Goal: Feedback & Contribution: Submit feedback/report problem

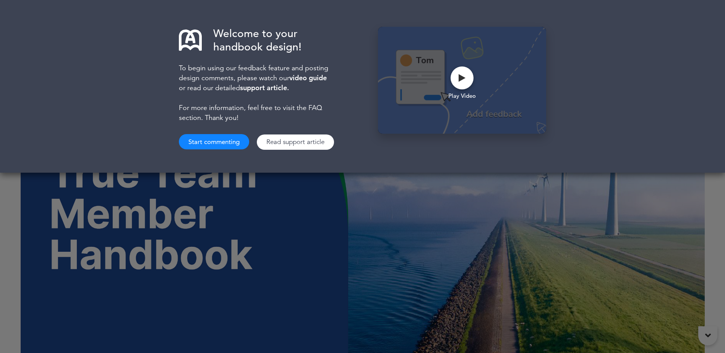
click at [580, 211] on div "Welcome to your handbook design! To begin using our feedback feature and postin…" at bounding box center [362, 176] width 725 height 353
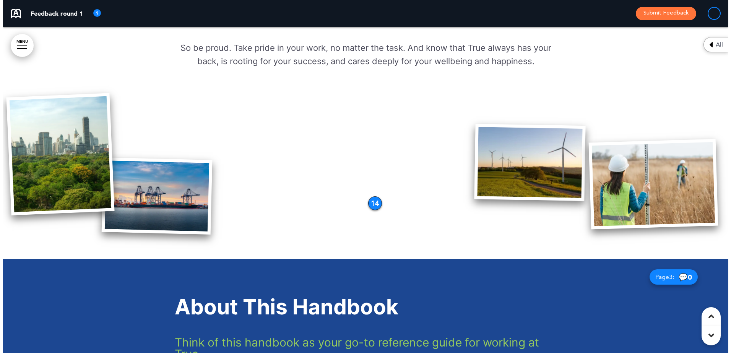
scroll to position [726, 0]
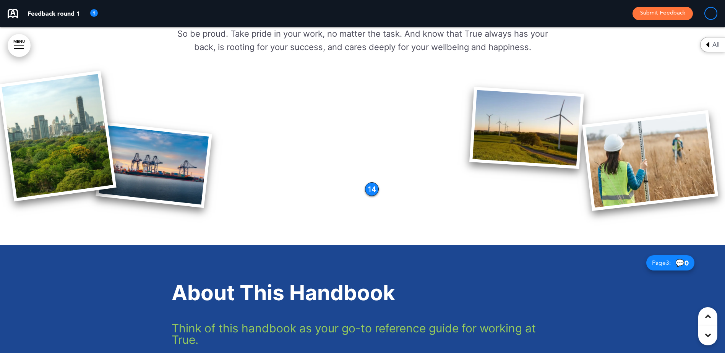
click at [374, 190] on div "14" at bounding box center [372, 189] width 14 height 14
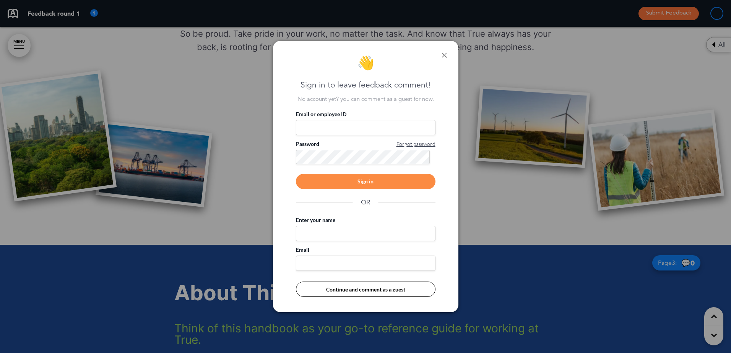
click at [317, 128] on input "Email or employee ID" at bounding box center [366, 127] width 140 height 15
click at [396, 53] on div "👋 Sign in to leave feedback comment! No account yet? you can comment as a guest…" at bounding box center [365, 176] width 185 height 271
click at [328, 126] on input "Email or employee ID" at bounding box center [366, 127] width 140 height 15
type input "**********"
click at [411, 180] on div "Sign in" at bounding box center [366, 181] width 140 height 15
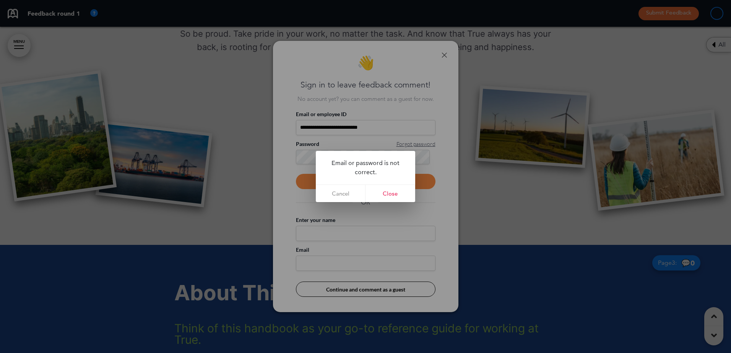
click at [389, 191] on link "Close" at bounding box center [390, 193] width 50 height 17
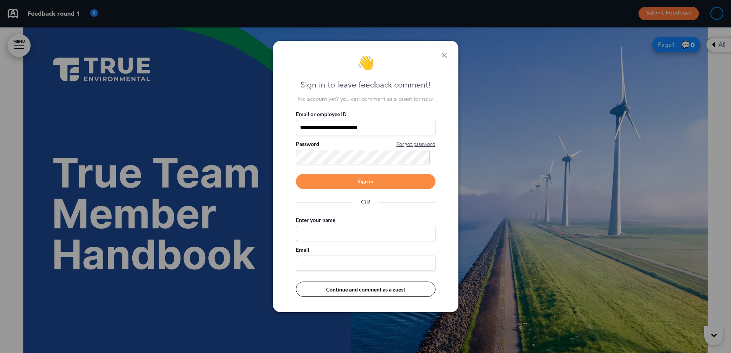
click at [247, 161] on div "**********" at bounding box center [365, 176] width 731 height 353
click at [366, 182] on div "Sign in" at bounding box center [366, 181] width 140 height 15
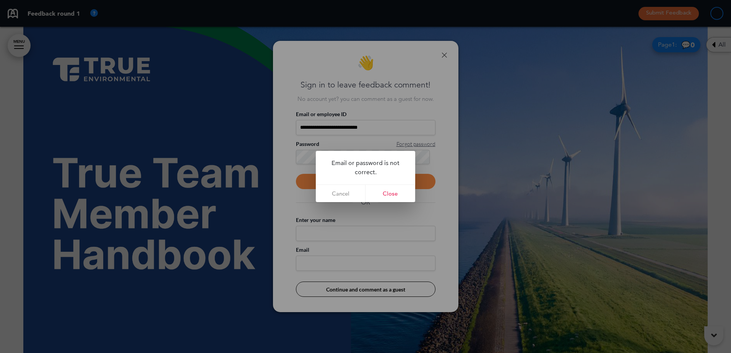
click at [344, 193] on link "Cancel" at bounding box center [341, 193] width 50 height 17
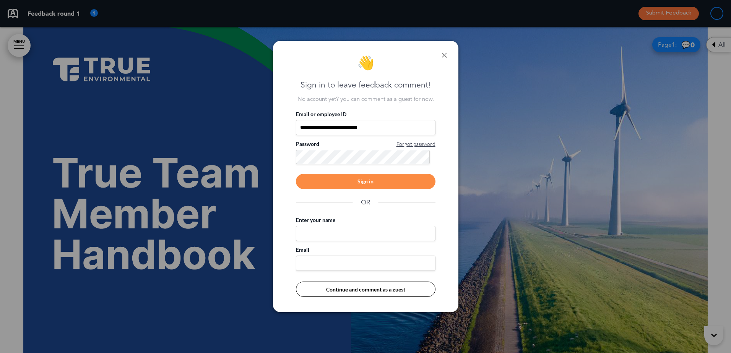
click at [262, 162] on div "**********" at bounding box center [365, 176] width 731 height 353
click at [385, 182] on div "Sign in" at bounding box center [366, 181] width 140 height 15
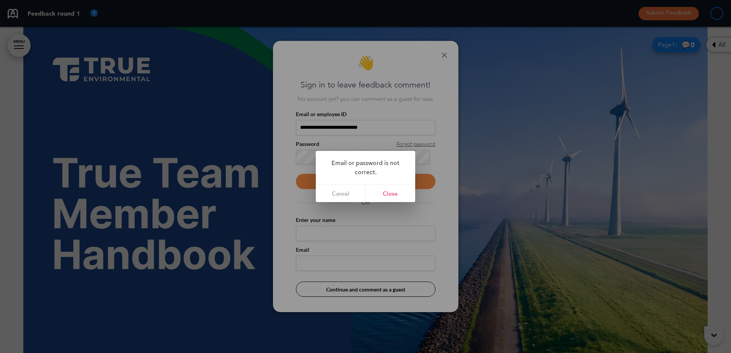
click at [385, 190] on link "Close" at bounding box center [390, 193] width 50 height 17
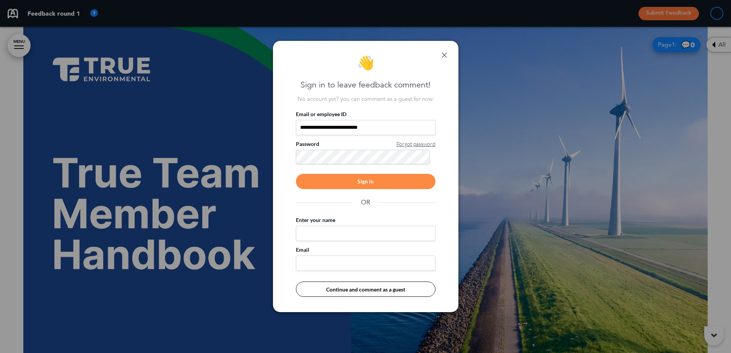
click at [404, 143] on span "Forgot password" at bounding box center [415, 144] width 39 height 8
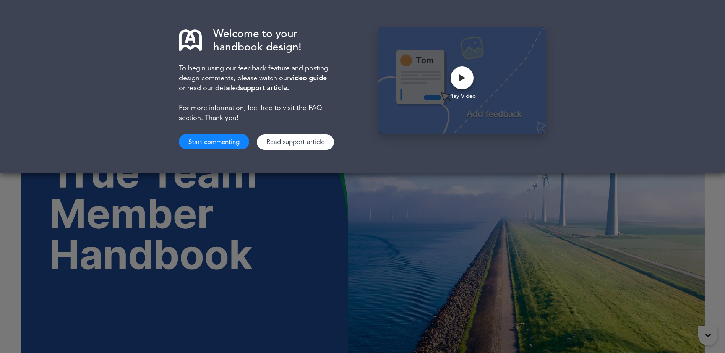
drag, startPoint x: 504, startPoint y: 264, endPoint x: 500, endPoint y: 260, distance: 5.7
click at [501, 261] on div "Welcome to your handbook design! To begin using our feedback feature and postin…" at bounding box center [362, 176] width 725 height 353
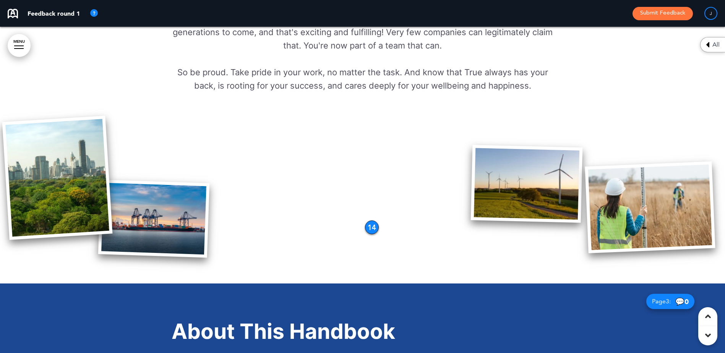
scroll to position [688, 0]
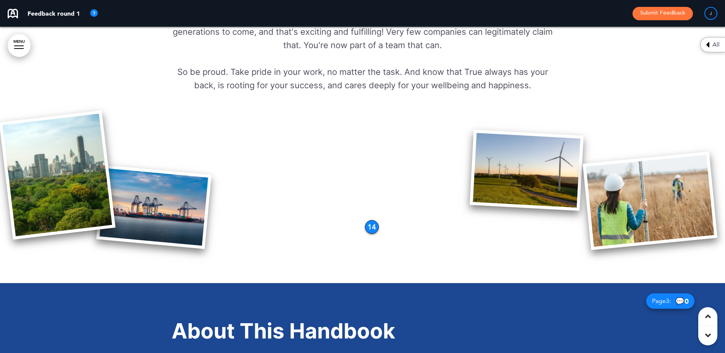
click at [370, 226] on div "14" at bounding box center [372, 227] width 14 height 14
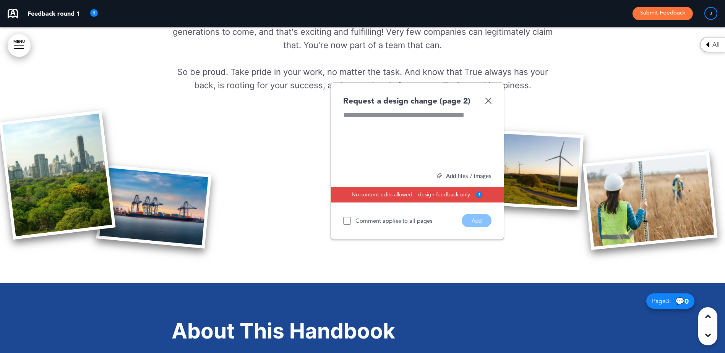
click at [492, 100] on img at bounding box center [488, 100] width 6 height 6
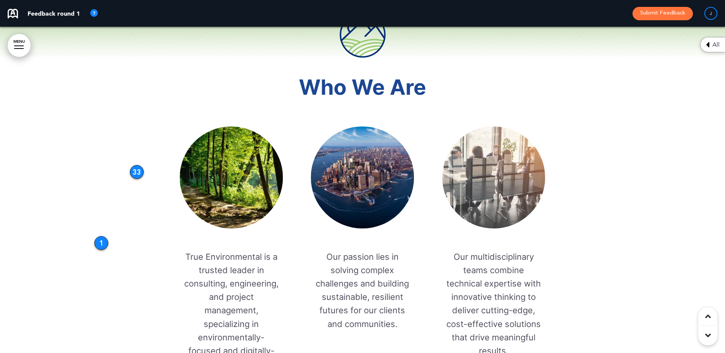
scroll to position [1643, 0]
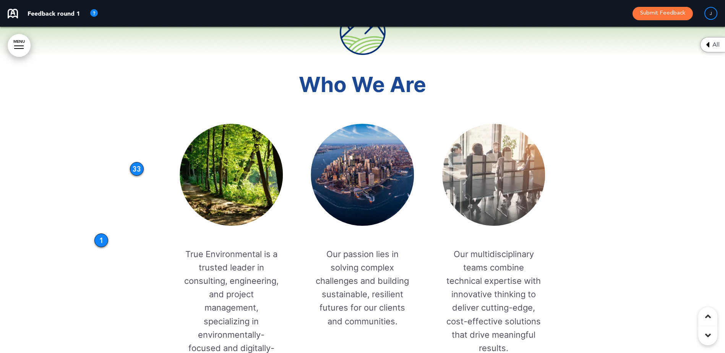
click at [137, 168] on div "33" at bounding box center [137, 169] width 14 height 14
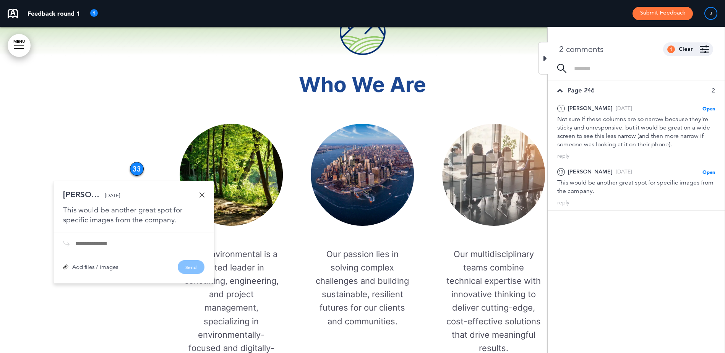
click at [133, 128] on div at bounding box center [362, 194] width 725 height 426
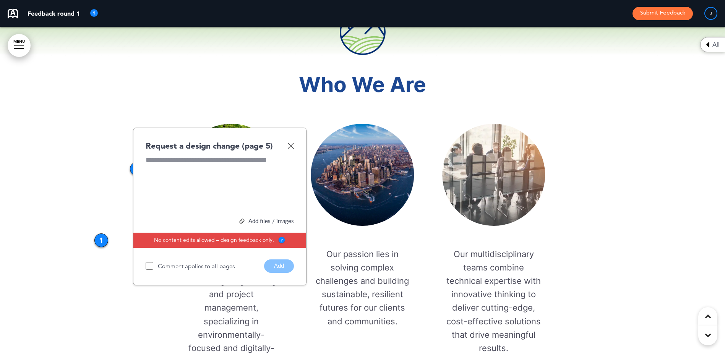
click at [94, 236] on div at bounding box center [362, 194] width 725 height 426
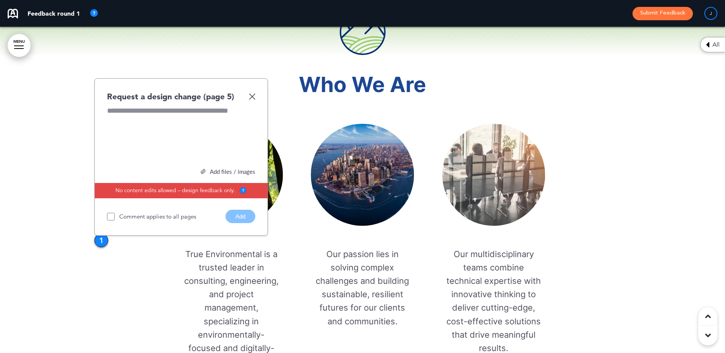
click at [97, 238] on div "1" at bounding box center [101, 241] width 14 height 14
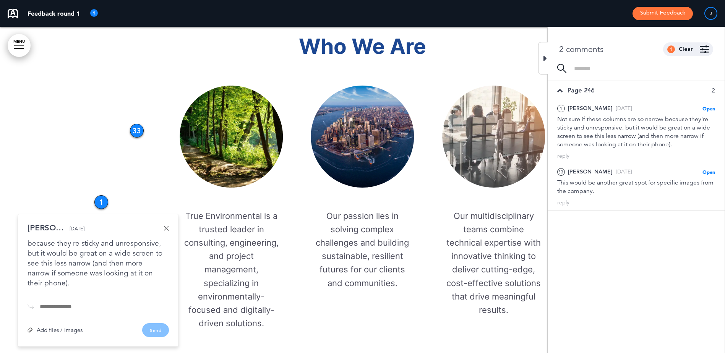
scroll to position [1720, 0]
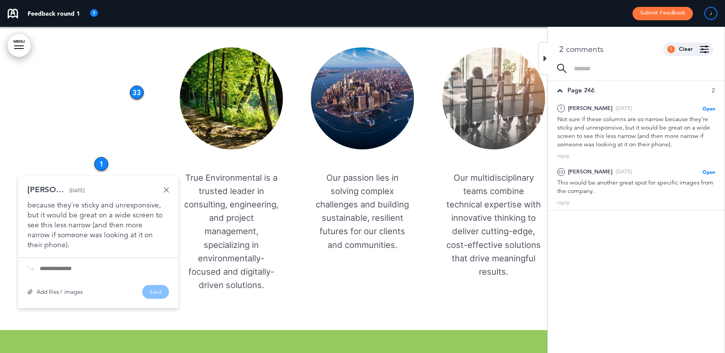
click at [168, 195] on div "Liz Thu, Aug 14 Not sure if these columns are so narrow because they're sticky …" at bounding box center [98, 218] width 141 height 64
click at [165, 188] on link at bounding box center [166, 189] width 5 height 5
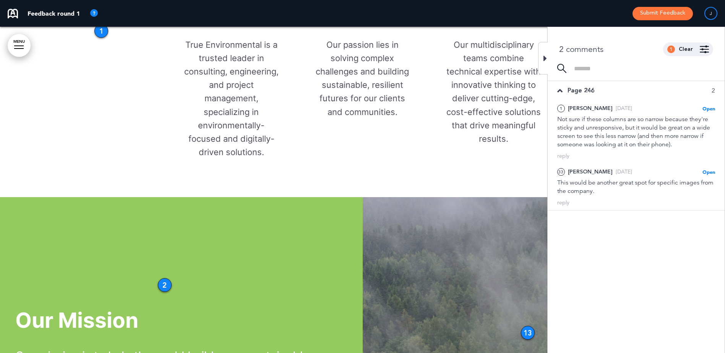
scroll to position [1911, 0]
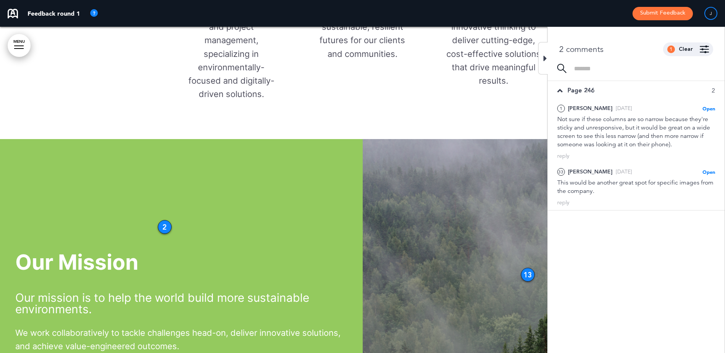
click at [159, 222] on div "Our Mission Our mission is to help the world build more sustainable environment…" at bounding box center [362, 302] width 725 height 326
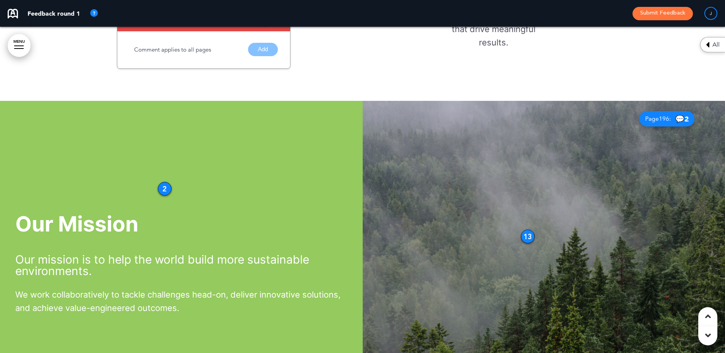
scroll to position [1716, 0]
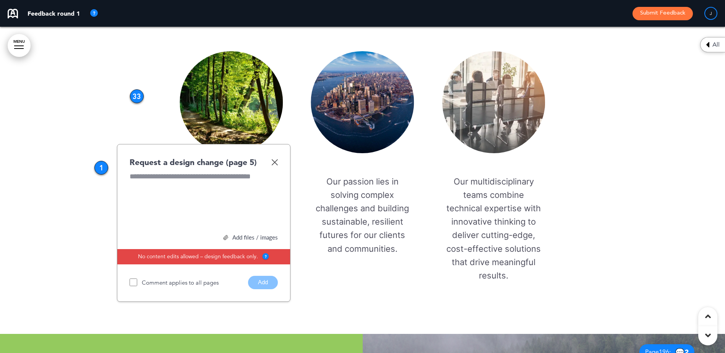
click at [276, 164] on img at bounding box center [274, 162] width 6 height 6
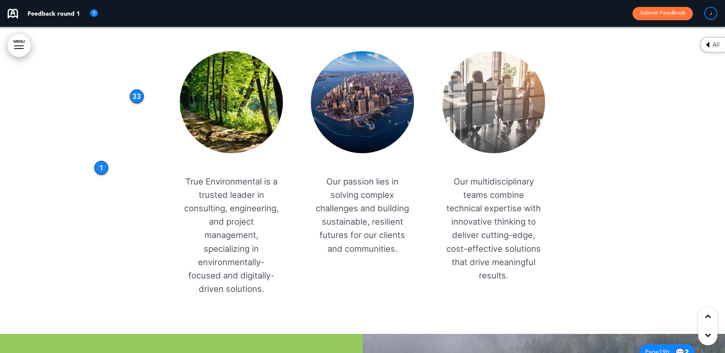
click at [100, 170] on div "1" at bounding box center [101, 168] width 14 height 14
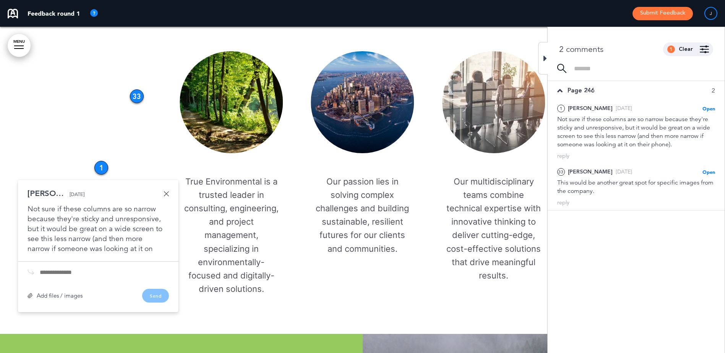
click at [43, 295] on div "Add files / images" at bounding box center [55, 296] width 55 height 6
click at [47, 297] on div "Add files / images" at bounding box center [55, 296] width 55 height 6
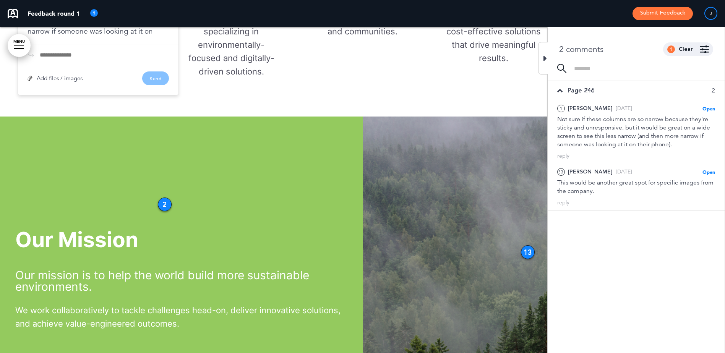
scroll to position [2022, 0]
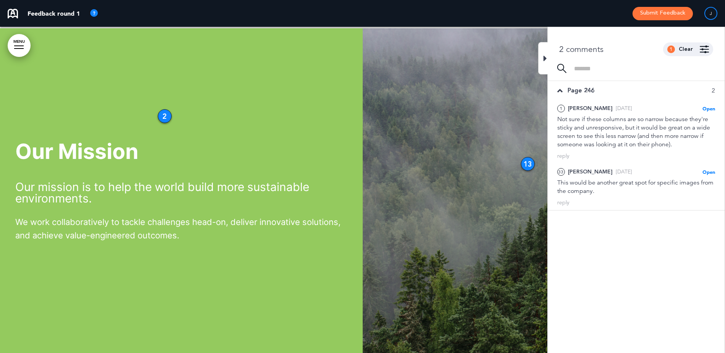
click at [164, 115] on div "2" at bounding box center [165, 116] width 14 height 14
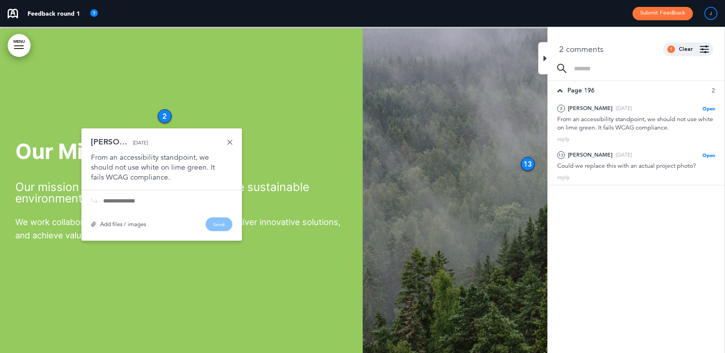
click at [255, 120] on div "Our Mission Our mission is to help the world build more sustainable environment…" at bounding box center [181, 191] width 363 height 159
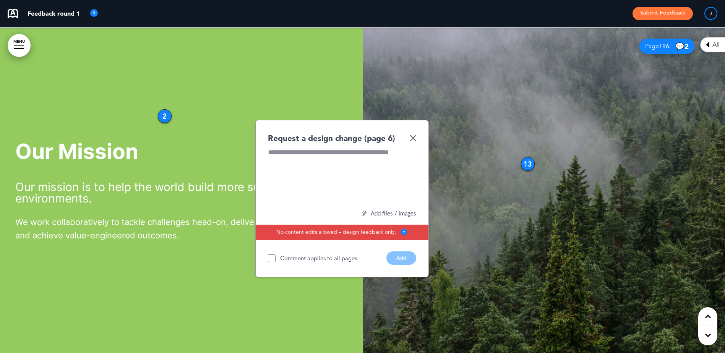
click at [412, 136] on img at bounding box center [413, 138] width 6 height 6
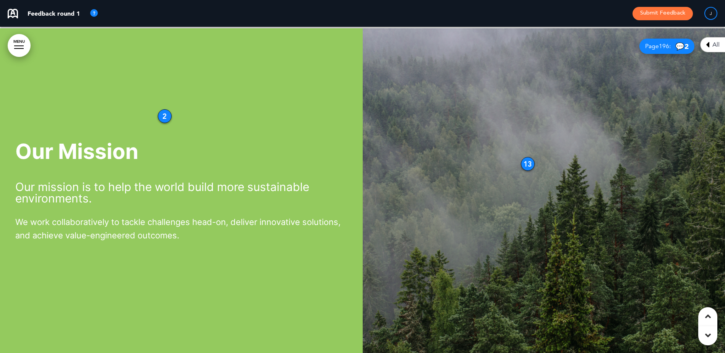
click at [519, 158] on img at bounding box center [544, 191] width 363 height 326
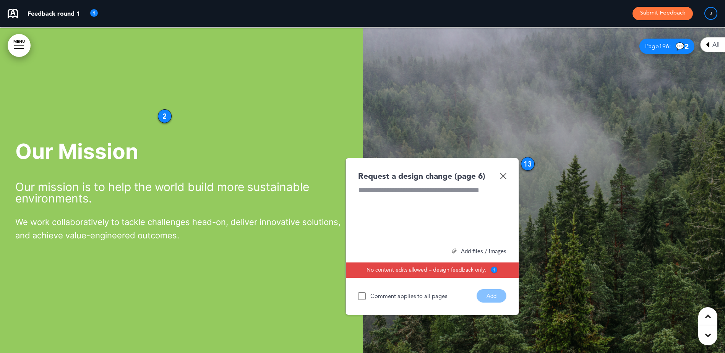
click at [518, 157] on img at bounding box center [544, 191] width 363 height 326
click at [550, 152] on img at bounding box center [544, 191] width 363 height 326
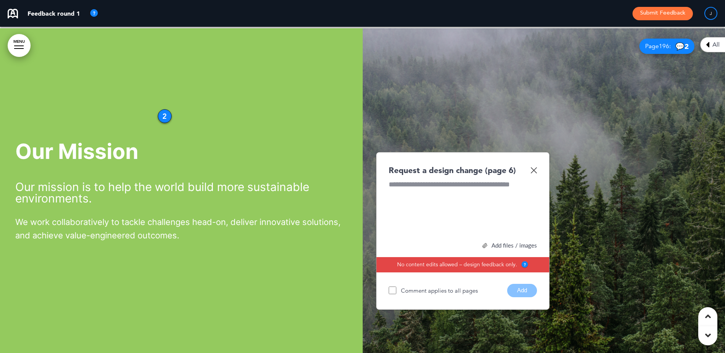
drag, startPoint x: 535, startPoint y: 172, endPoint x: 527, endPoint y: 172, distance: 8.8
click at [534, 172] on img at bounding box center [534, 170] width 6 height 6
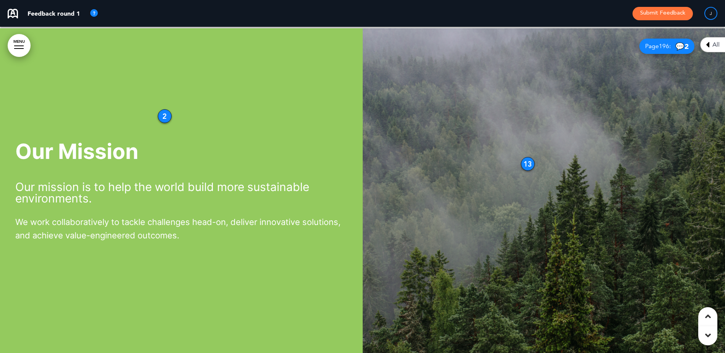
click at [521, 159] on img at bounding box center [544, 191] width 363 height 326
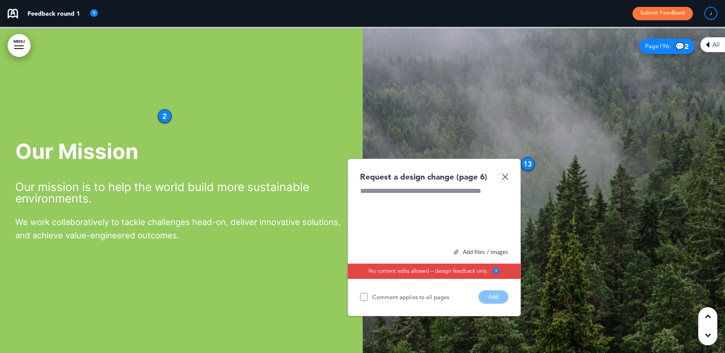
click at [467, 126] on img at bounding box center [544, 191] width 363 height 326
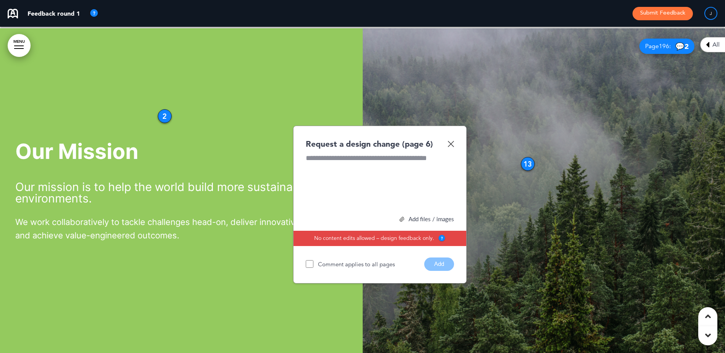
click at [252, 292] on div "Our Mission Our mission is to help the world build more sustainable environment…" at bounding box center [362, 191] width 725 height 326
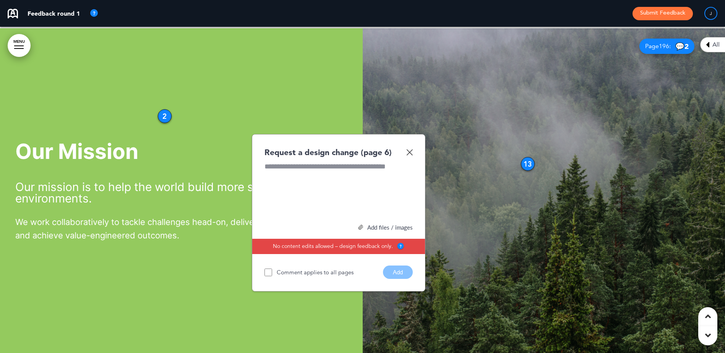
click at [412, 152] on img at bounding box center [409, 152] width 6 height 6
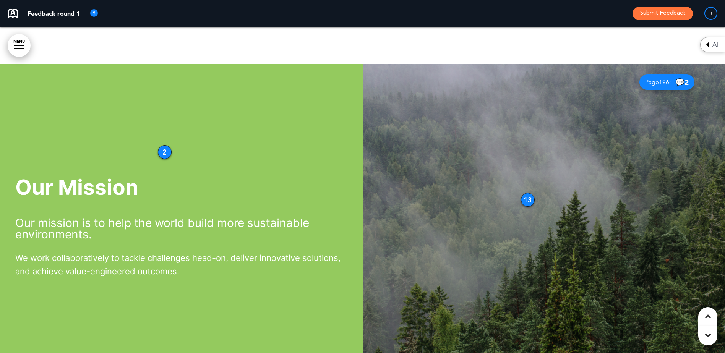
scroll to position [1945, 0]
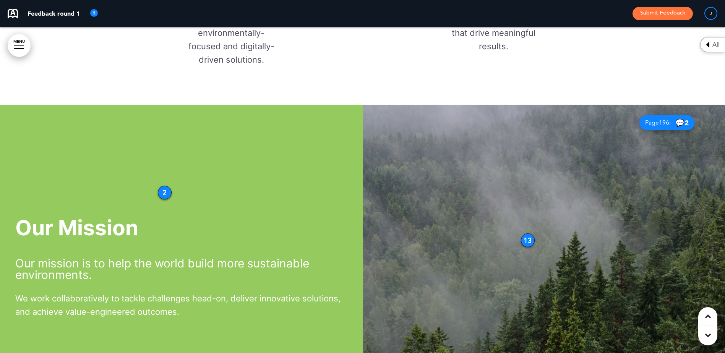
click at [686, 122] on span "2" at bounding box center [687, 122] width 4 height 9
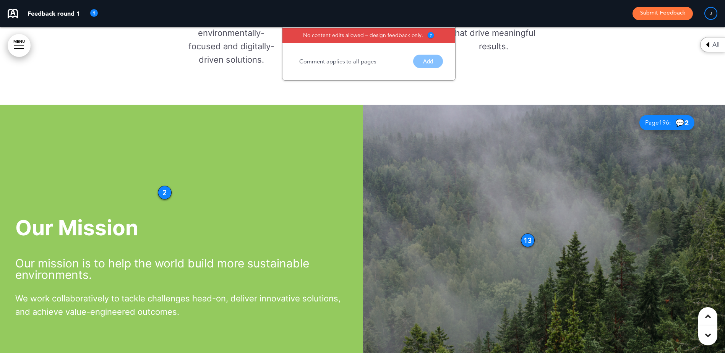
scroll to position [1725, 0]
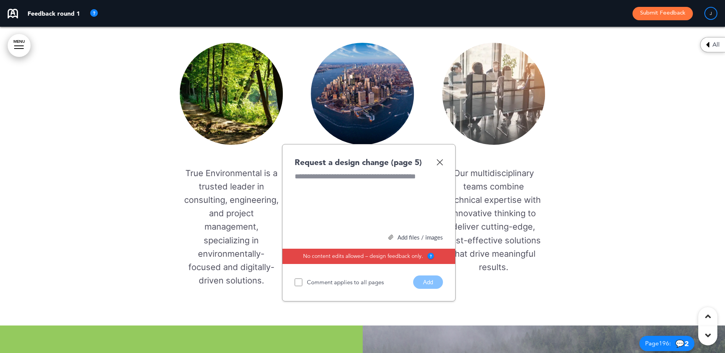
drag, startPoint x: 445, startPoint y: 162, endPoint x: 452, endPoint y: 162, distance: 6.9
click at [447, 163] on div "Request a design change (page 5) Add files / images Select or drag & drop your …" at bounding box center [369, 223] width 174 height 158
click at [441, 164] on img at bounding box center [439, 162] width 6 height 6
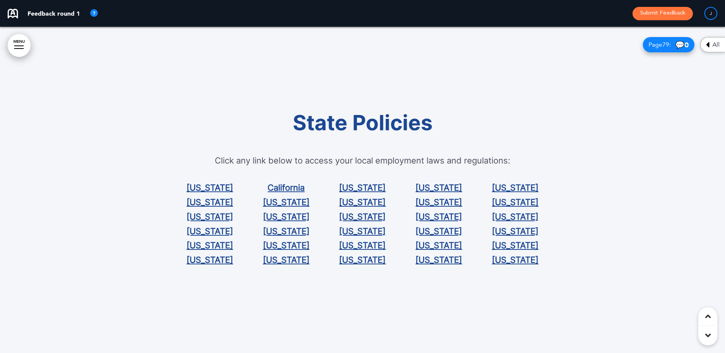
scroll to position [31342, 0]
click at [211, 260] on link "[US_STATE]" at bounding box center [210, 260] width 47 height 10
